Goal: Task Accomplishment & Management: Complete application form

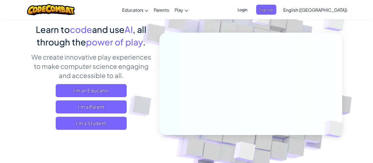
scroll to position [44, 0]
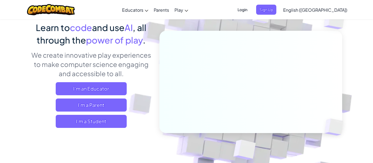
click at [251, 9] on span "Login" at bounding box center [242, 10] width 16 height 10
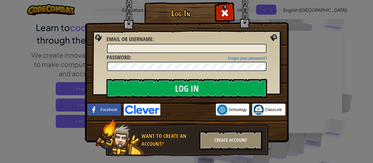
click at [154, 110] on img at bounding box center [142, 110] width 37 height 12
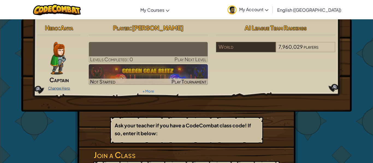
click at [70, 88] on link "Change Hero" at bounding box center [59, 88] width 22 height 4
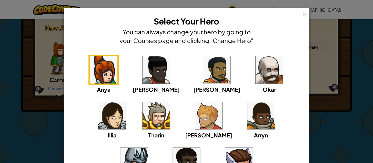
click at [203, 83] on img at bounding box center [216, 69] width 27 height 27
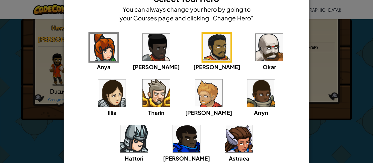
scroll to position [72, 0]
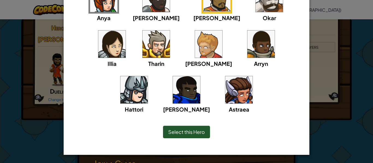
click at [202, 128] on div "Select this Hero" at bounding box center [186, 132] width 47 height 13
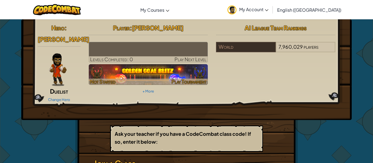
click at [127, 75] on img at bounding box center [148, 74] width 119 height 21
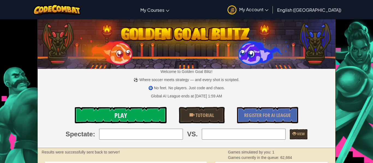
click at [127, 117] on link "Play" at bounding box center [121, 115] width 92 height 16
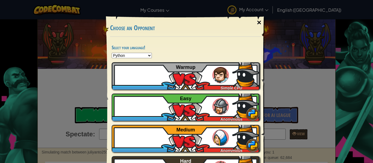
click at [256, 21] on div "×" at bounding box center [259, 23] width 13 height 16
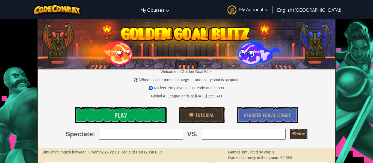
click at [223, 55] on img at bounding box center [187, 43] width 298 height 52
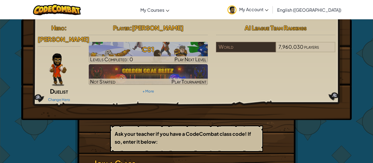
click at [192, 8] on div "Toggle navigation My Courses CodeCombat Classroom Ozaria Classroom AI League Es…" at bounding box center [187, 9] width 376 height 19
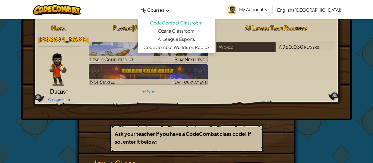
click at [172, 9] on link "My Courses" at bounding box center [155, 9] width 34 height 15
click at [258, 66] on div "Hero : Alejandro Duelist Change Hero Player : Yusuf B CS1 Levels Completed: 0 P…" at bounding box center [187, 63] width 306 height 82
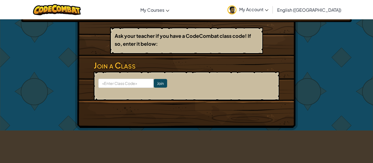
scroll to position [99, 0]
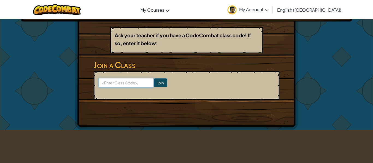
click at [123, 78] on input at bounding box center [125, 82] width 55 height 9
